Goal: Task Accomplishment & Management: Use online tool/utility

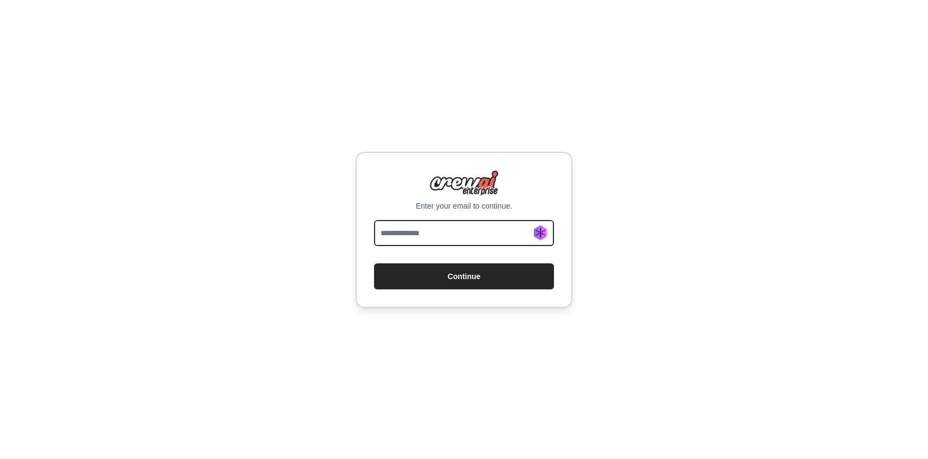
click at [476, 231] on input "email" at bounding box center [464, 233] width 180 height 26
type input "**********"
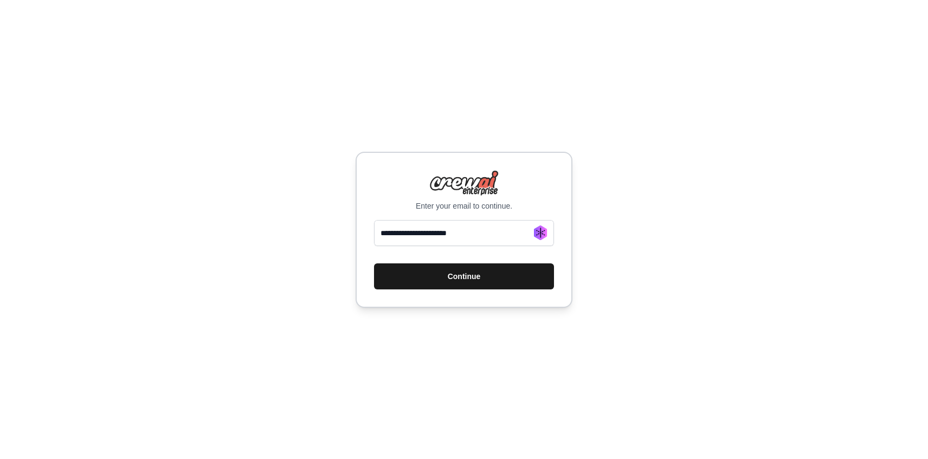
click at [446, 272] on button "Continue" at bounding box center [464, 276] width 180 height 26
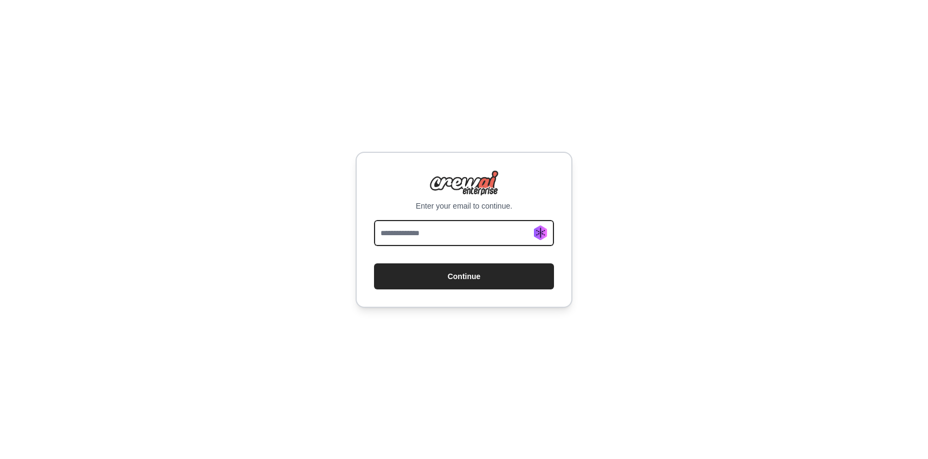
click at [486, 235] on input "email" at bounding box center [464, 233] width 180 height 26
type input "*"
type input "**********"
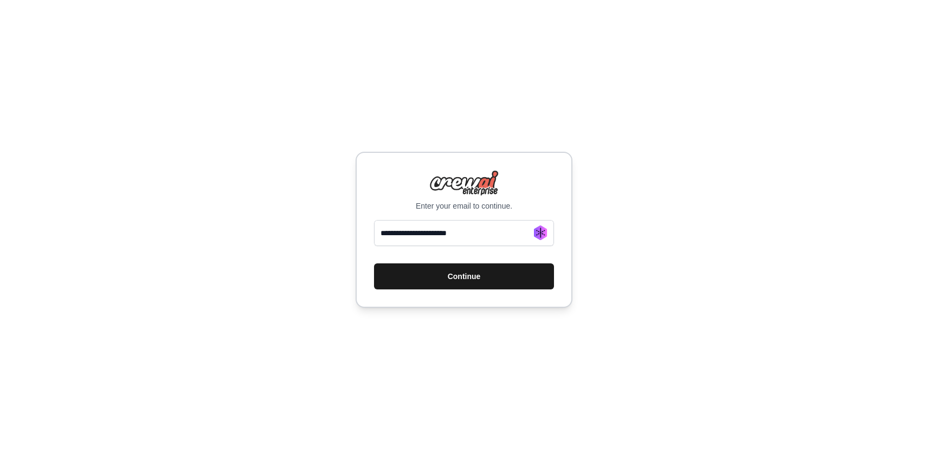
click at [443, 273] on button "Continue" at bounding box center [464, 276] width 180 height 26
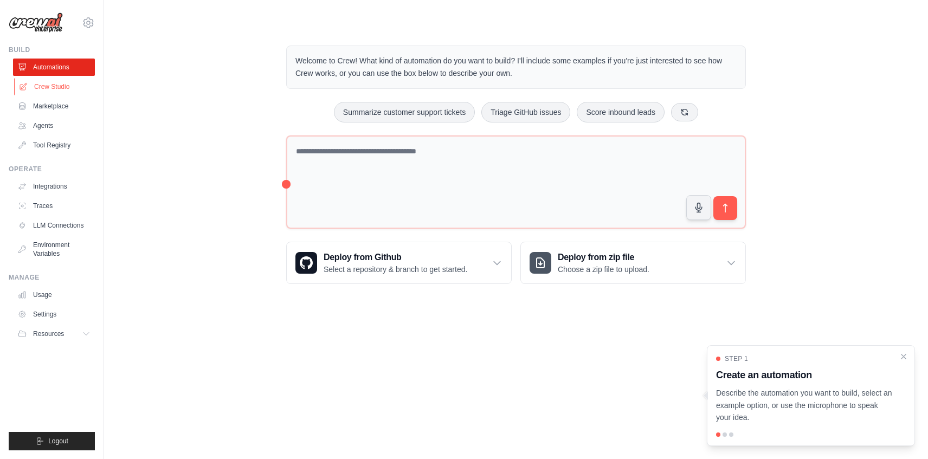
click at [57, 81] on link "Crew Studio" at bounding box center [55, 86] width 82 height 17
click at [47, 132] on link "Agents" at bounding box center [55, 125] width 82 height 17
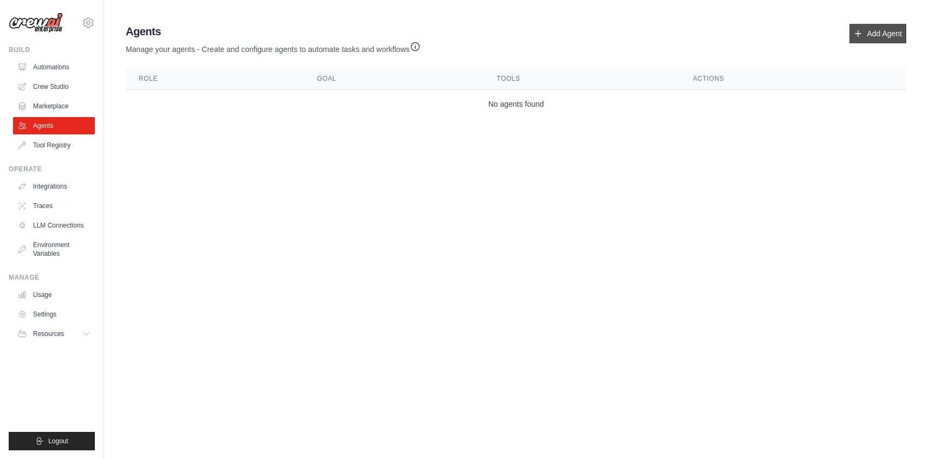
click at [857, 32] on icon at bounding box center [858, 33] width 9 height 9
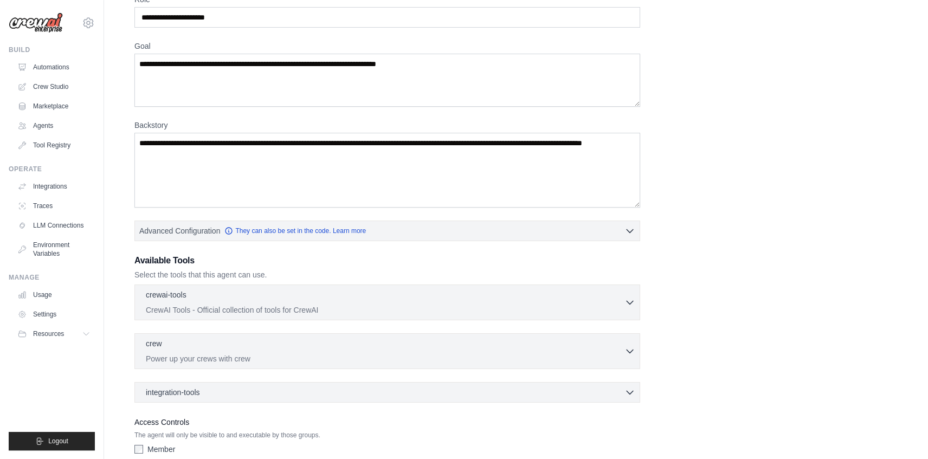
scroll to position [122, 0]
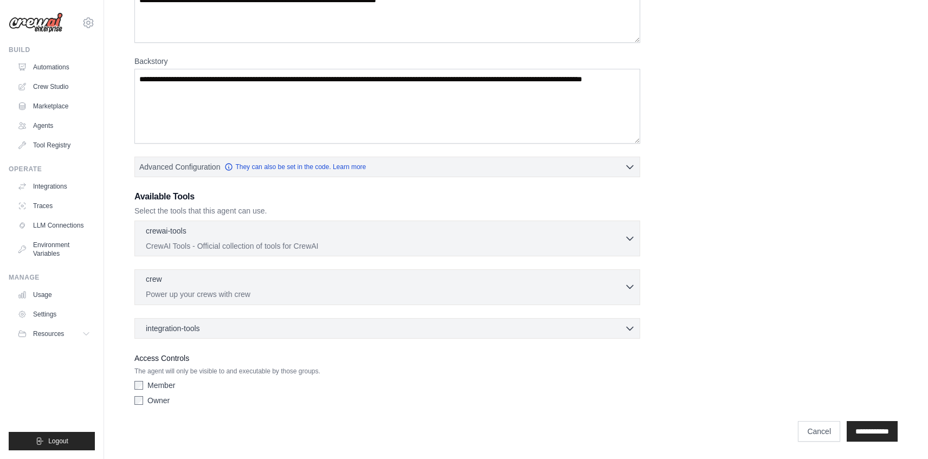
click at [267, 294] on p "Power up your crews with crew" at bounding box center [385, 294] width 479 height 11
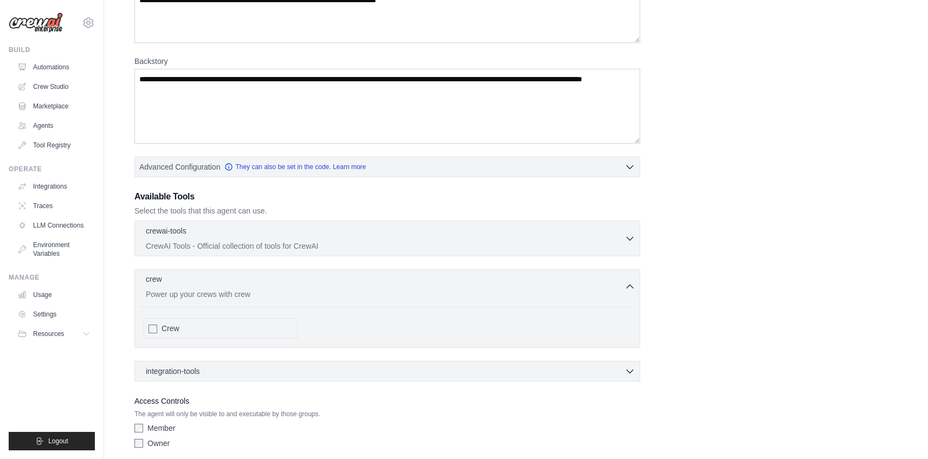
click at [257, 288] on div "crew 0 selected Power up your crews with crew" at bounding box center [385, 287] width 479 height 26
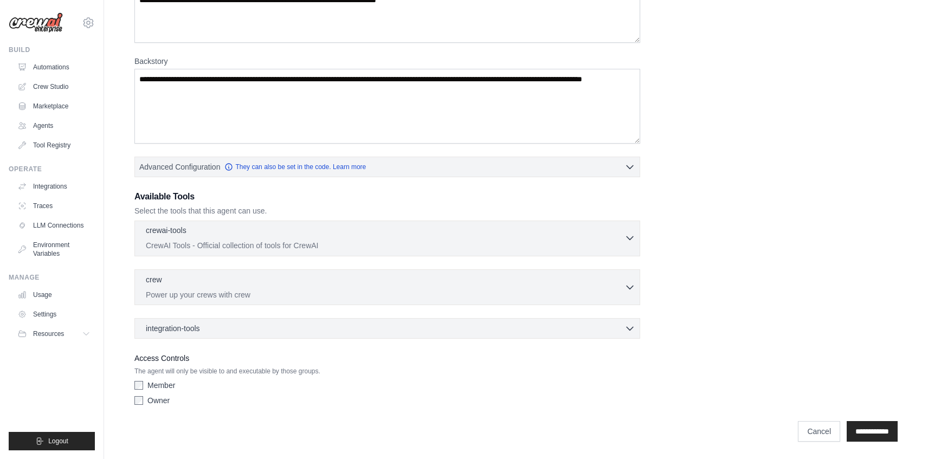
click at [255, 242] on p "CrewAI Tools - Official collection of tools for CrewAI" at bounding box center [385, 245] width 479 height 11
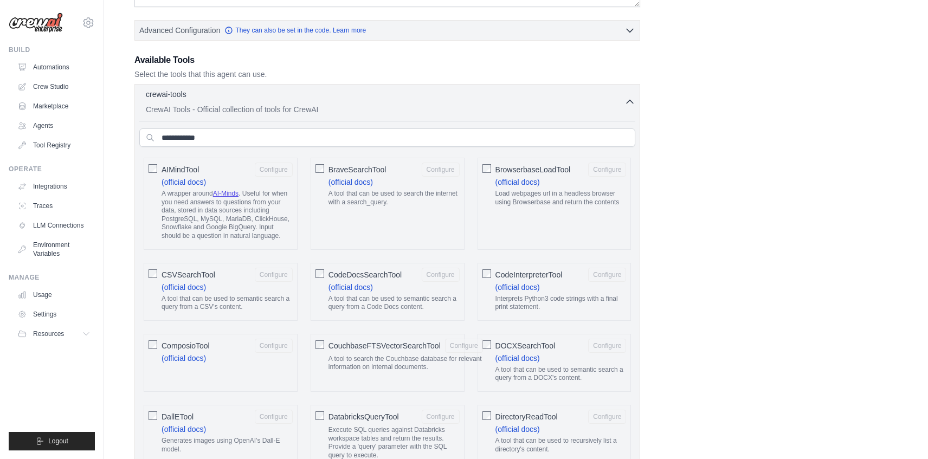
scroll to position [0, 0]
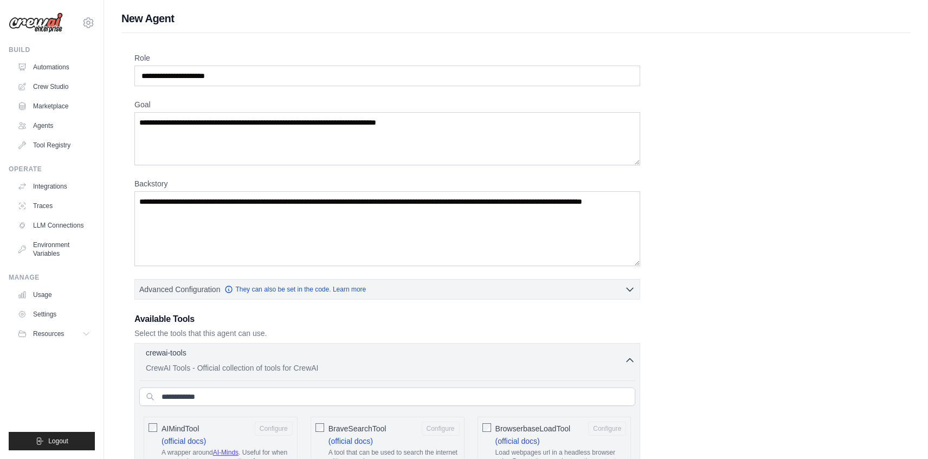
click at [183, 348] on p "crewai-tools" at bounding box center [166, 352] width 41 height 11
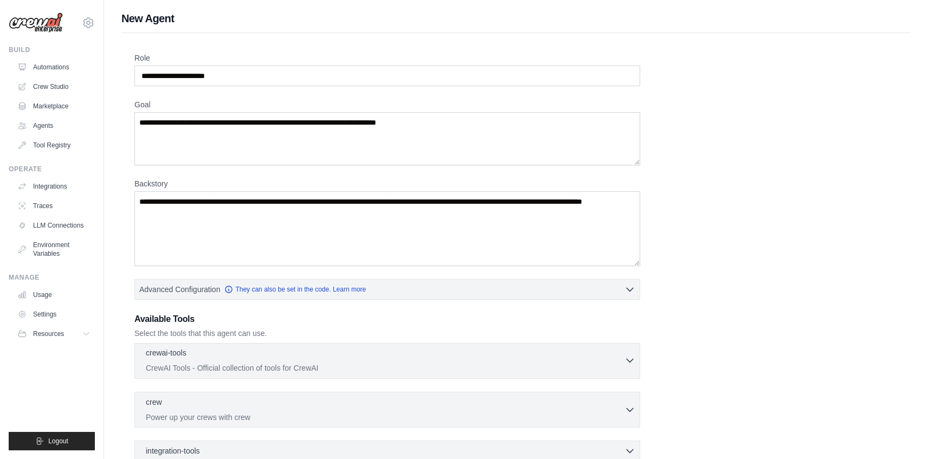
scroll to position [122, 0]
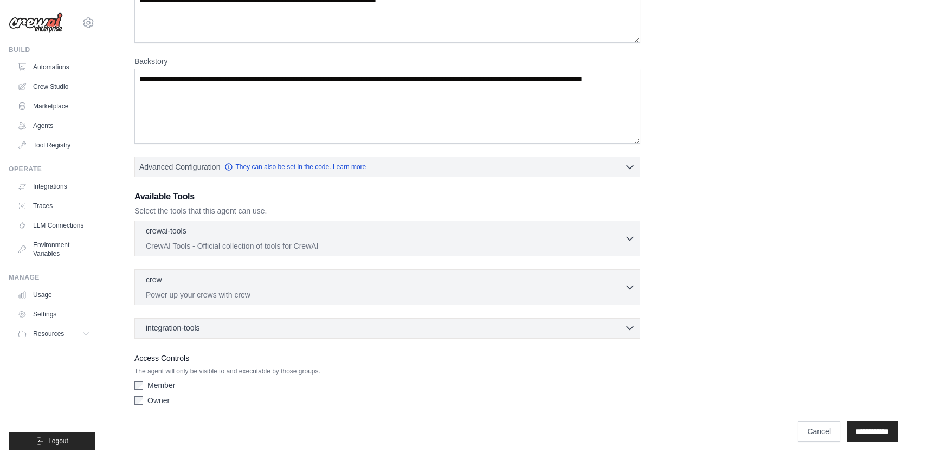
click at [185, 330] on span "integration-tools" at bounding box center [173, 327] width 54 height 11
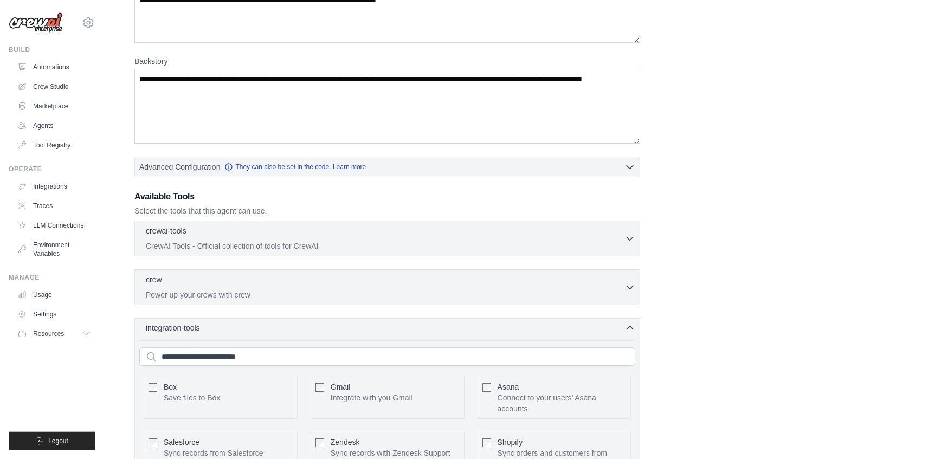
click at [185, 330] on span "integration-tools" at bounding box center [173, 327] width 54 height 11
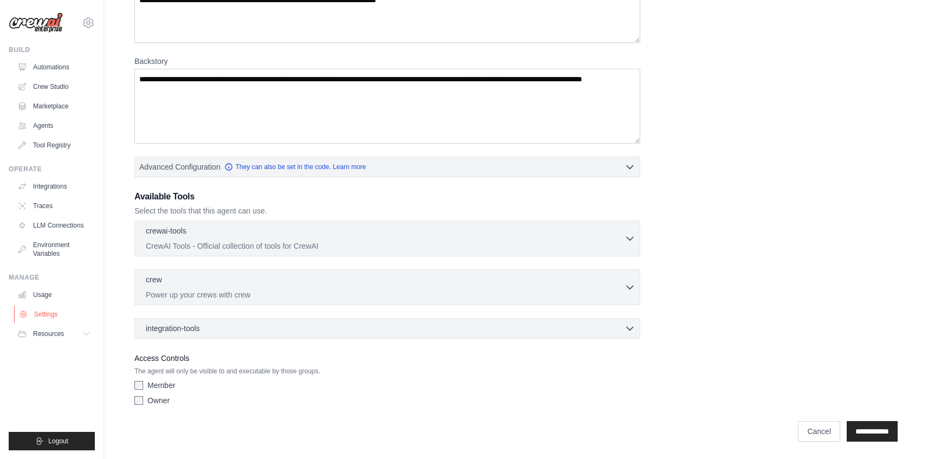
click at [59, 316] on link "Settings" at bounding box center [55, 314] width 82 height 17
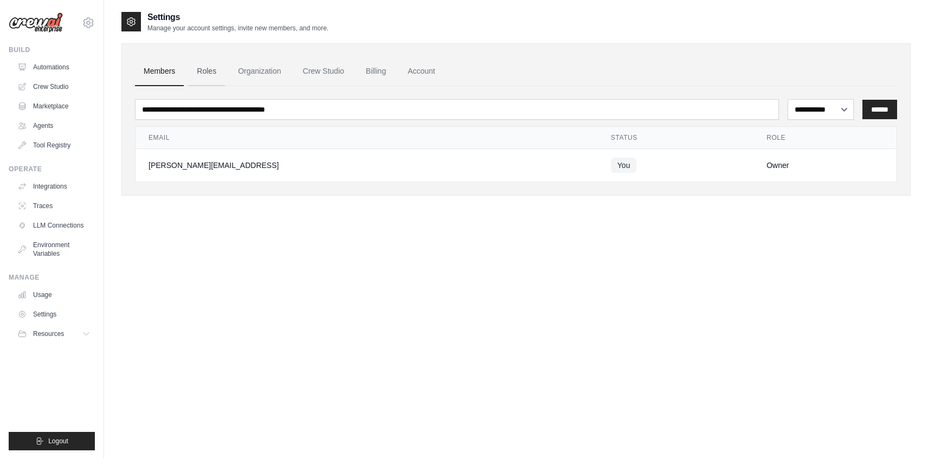
click at [208, 74] on link "Roles" at bounding box center [206, 71] width 37 height 29
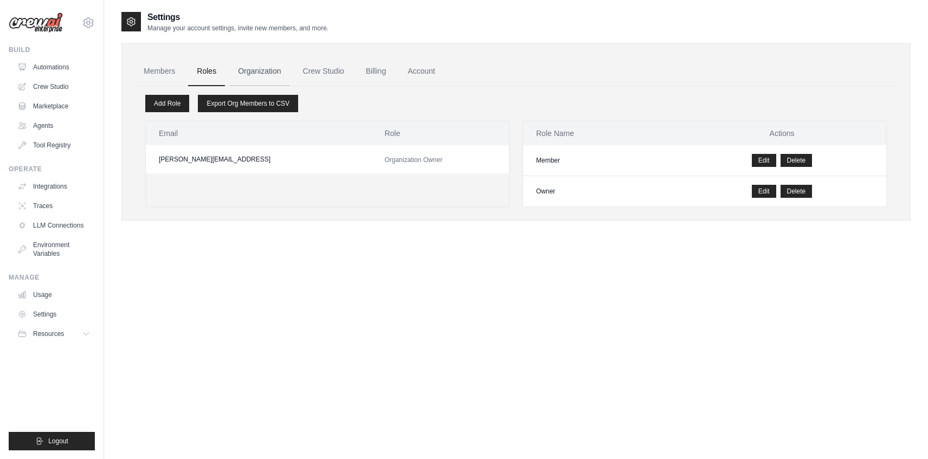
click at [260, 71] on link "Organization" at bounding box center [259, 71] width 60 height 29
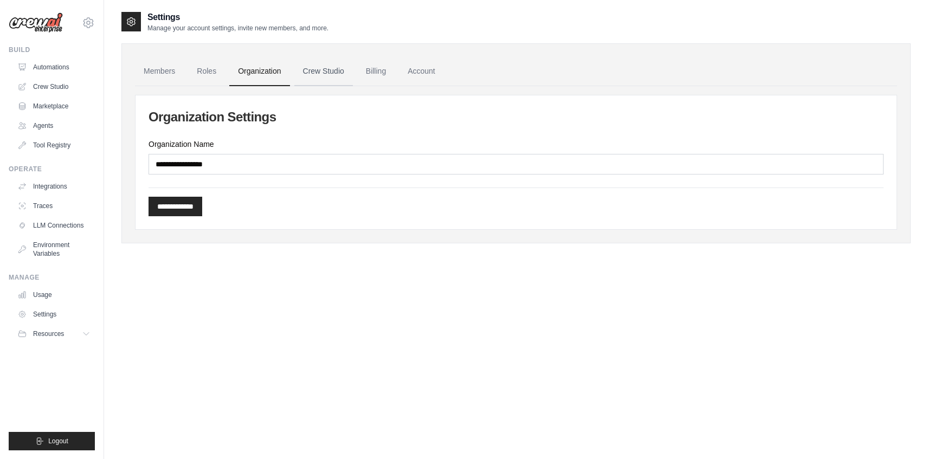
click at [319, 74] on link "Crew Studio" at bounding box center [323, 71] width 59 height 29
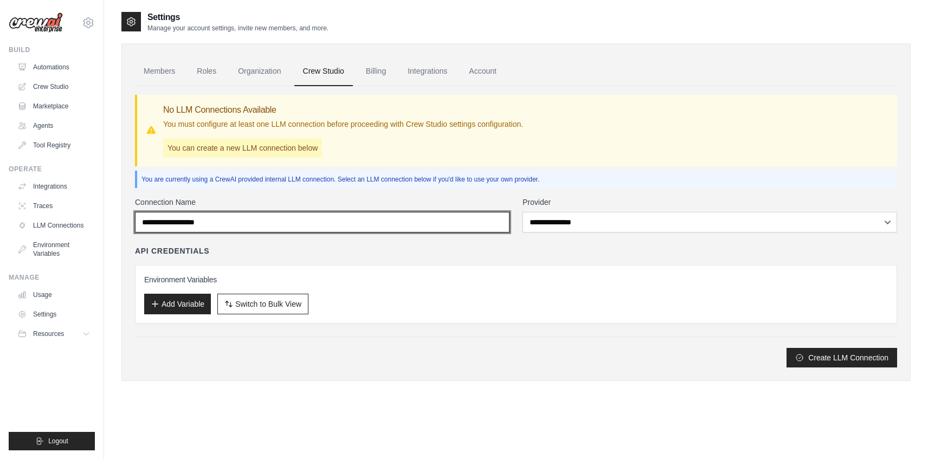
click at [227, 222] on input "Connection Name" at bounding box center [322, 222] width 374 height 21
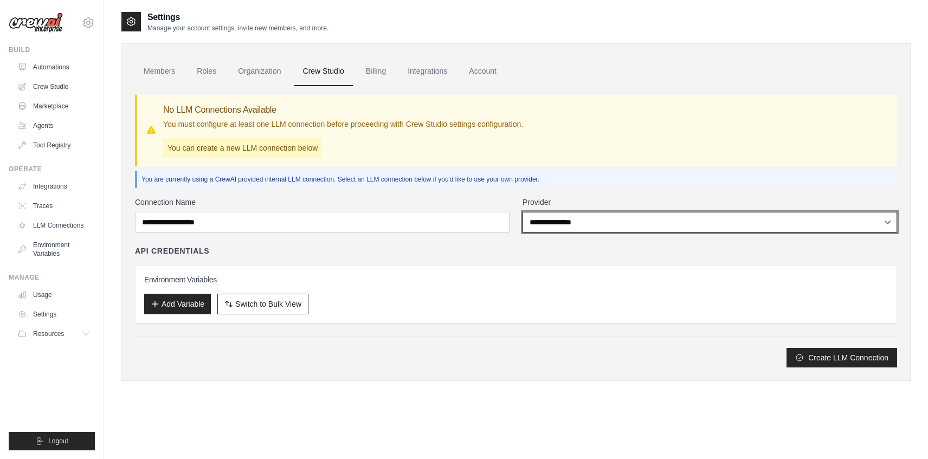
click at [522, 212] on select "**********" at bounding box center [709, 222] width 374 height 21
select select "******"
click option "******" at bounding box center [0, 0] width 0 height 0
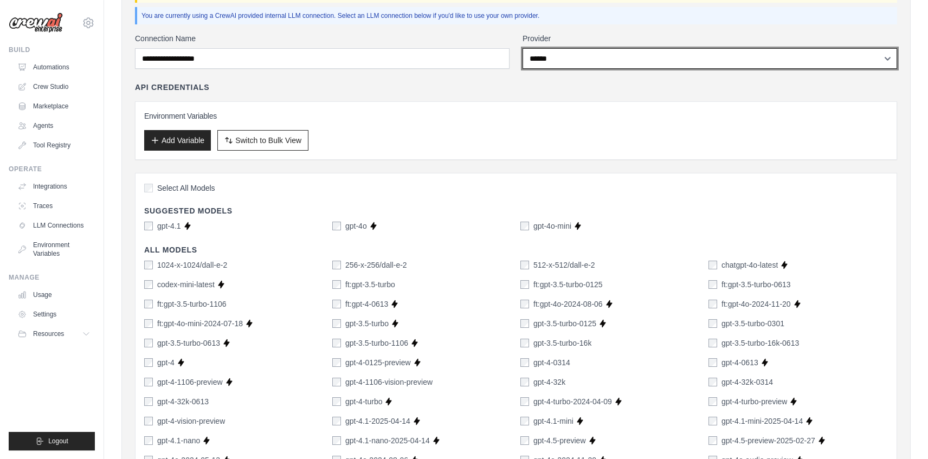
scroll to position [166, 0]
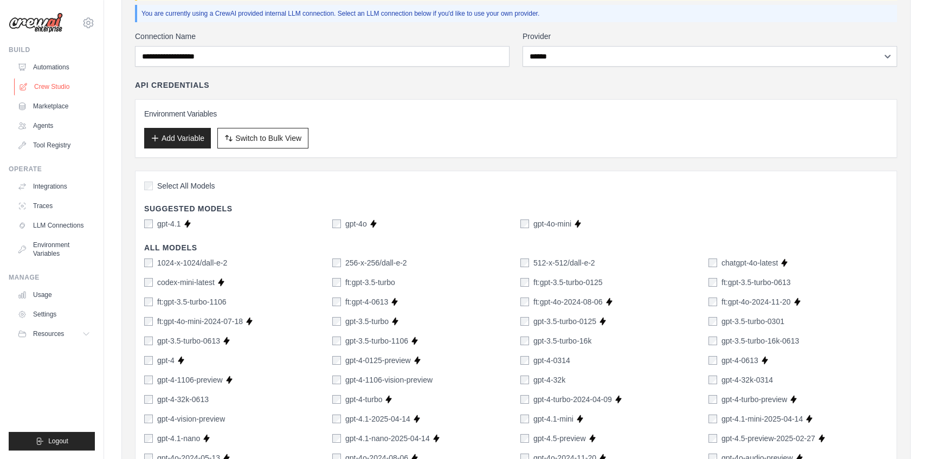
click at [47, 84] on link "Crew Studio" at bounding box center [55, 86] width 82 height 17
